Goal: Transaction & Acquisition: Purchase product/service

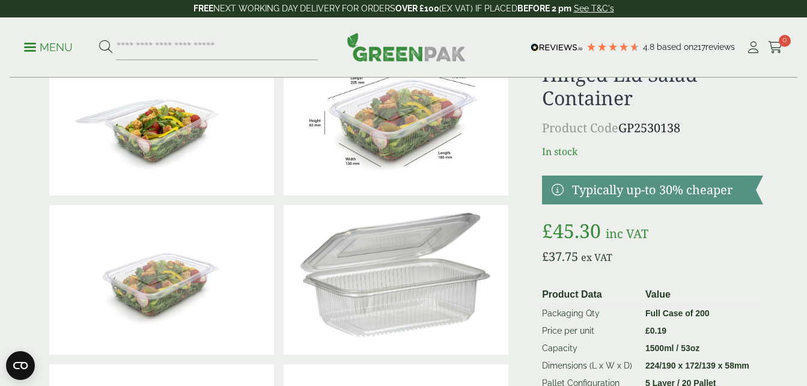
scroll to position [60, 0]
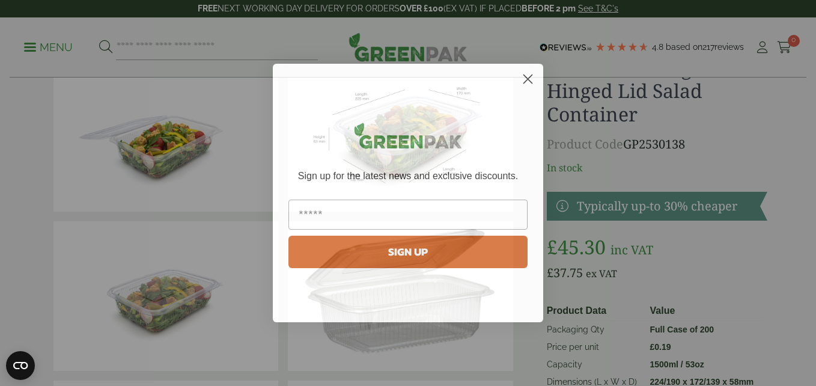
click at [521, 71] on icon "Close dialog" at bounding box center [527, 78] width 21 height 21
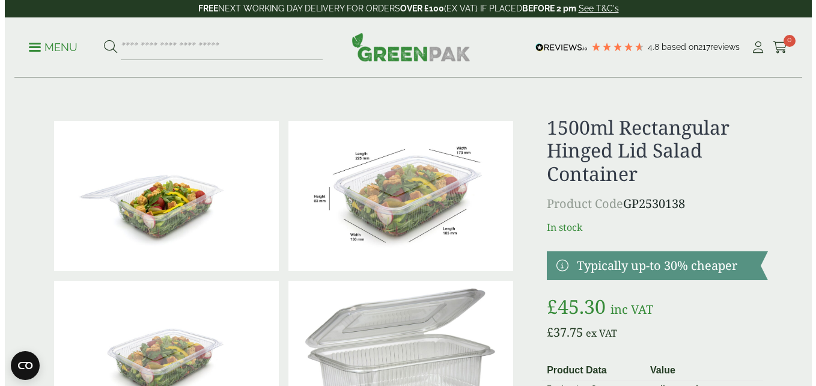
scroll to position [0, 0]
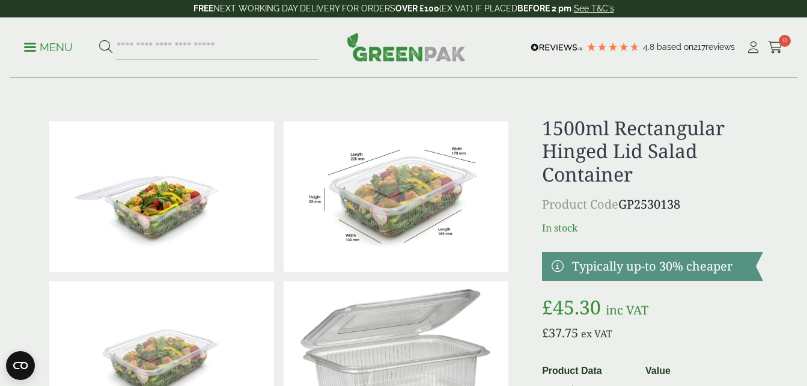
click at [32, 46] on span at bounding box center [30, 47] width 12 height 2
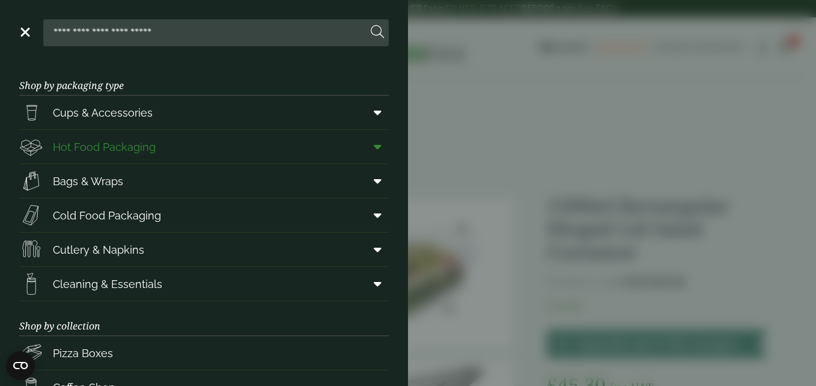
click at [373, 144] on span at bounding box center [375, 146] width 27 height 23
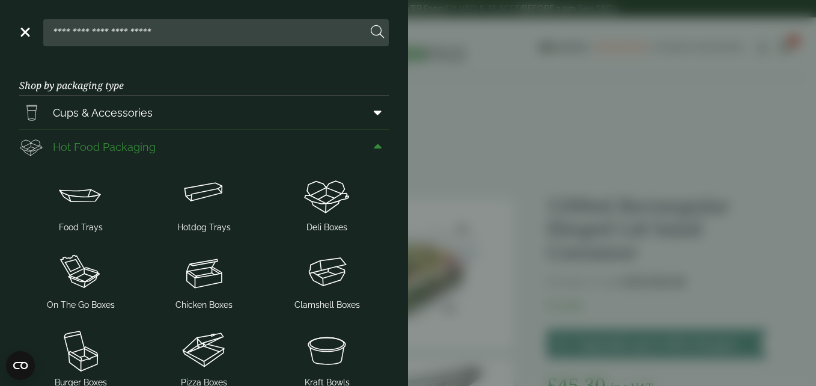
drag, startPoint x: 372, startPoint y: 144, endPoint x: 285, endPoint y: 145, distance: 86.5
click at [285, 145] on link "Hot Food Packaging" at bounding box center [203, 147] width 369 height 34
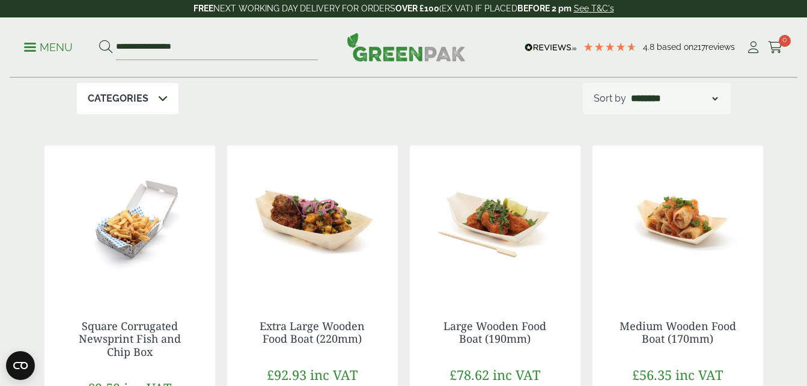
scroll to position [300, 0]
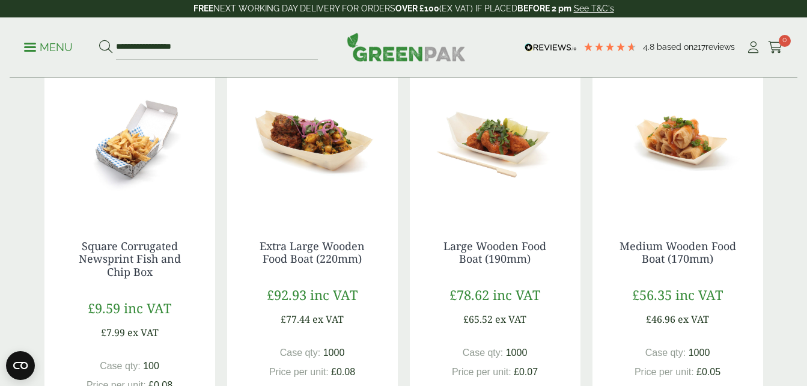
click at [370, 199] on img at bounding box center [312, 140] width 171 height 150
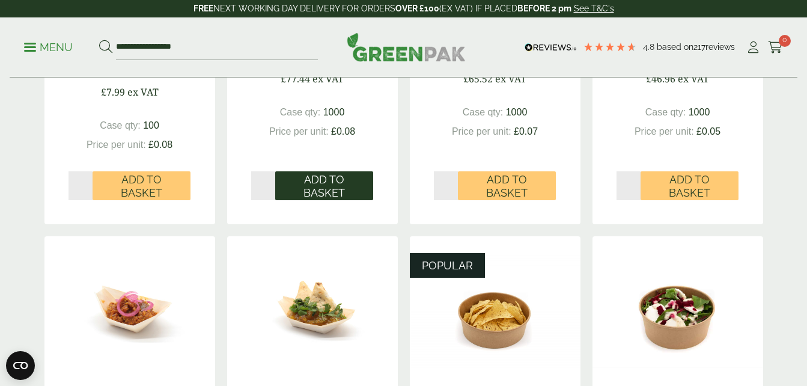
scroll to position [574, 0]
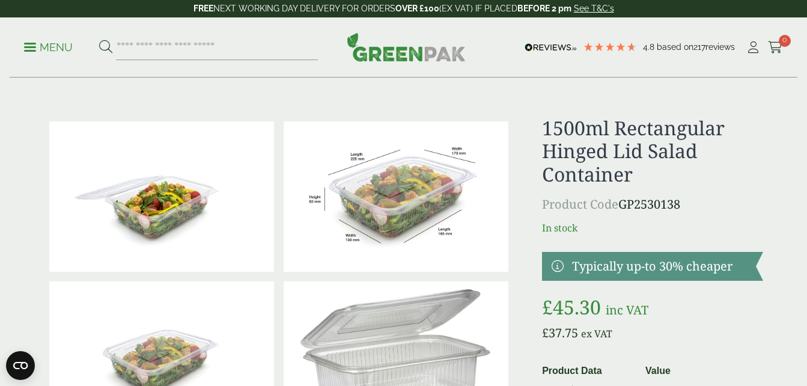
click at [193, 180] on img at bounding box center [161, 196] width 225 height 150
